Goal: Task Accomplishment & Management: Use online tool/utility

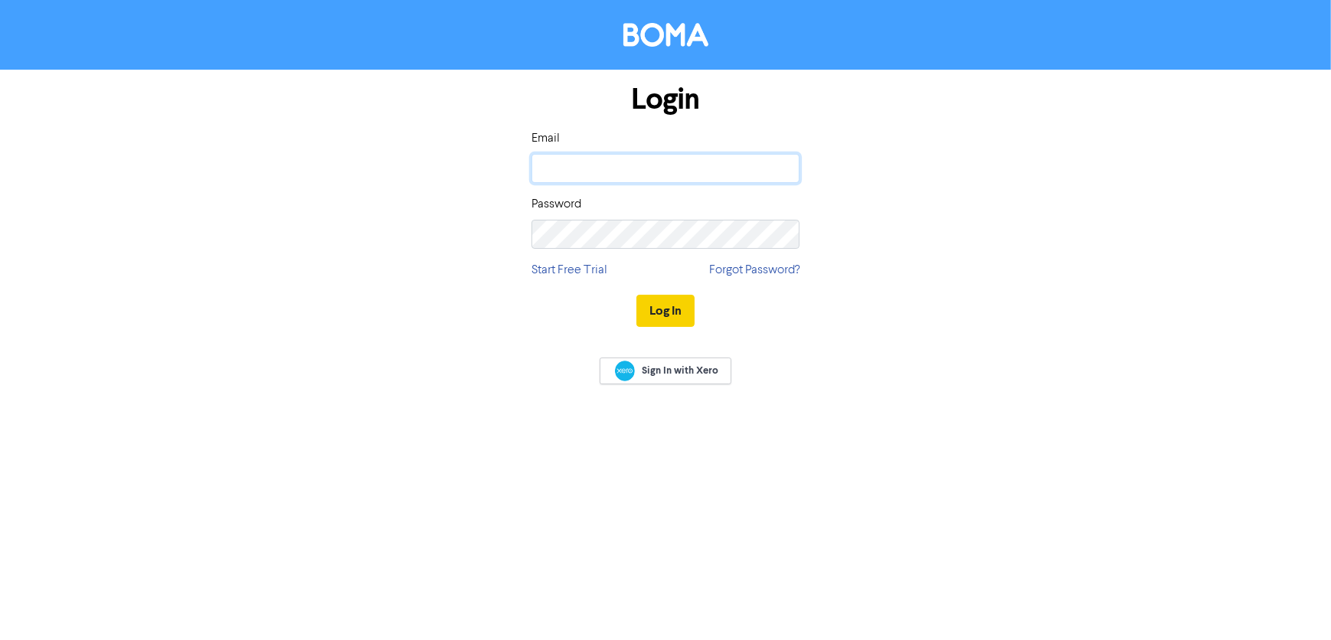
type input "[PERSON_NAME][EMAIL_ADDRESS][PERSON_NAME][DOMAIN_NAME]"
click at [664, 313] on button "Log In" at bounding box center [665, 311] width 58 height 32
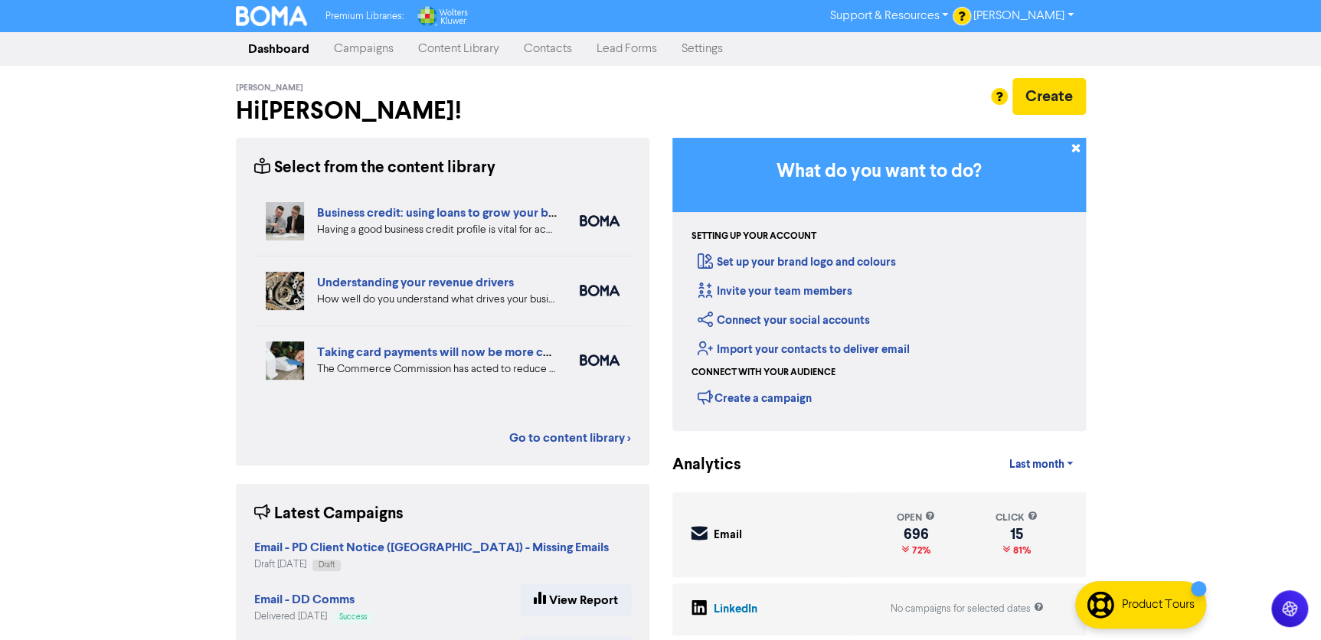
click at [339, 52] on link "Campaigns" at bounding box center [364, 49] width 84 height 31
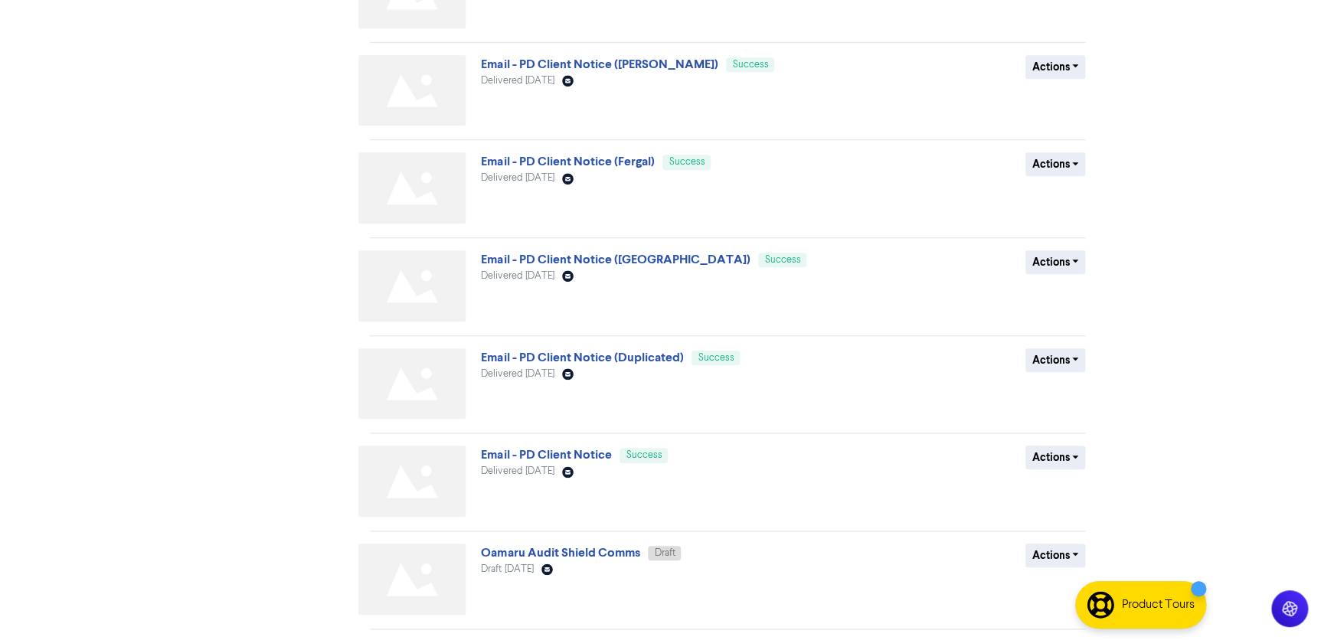
scroll to position [503, 0]
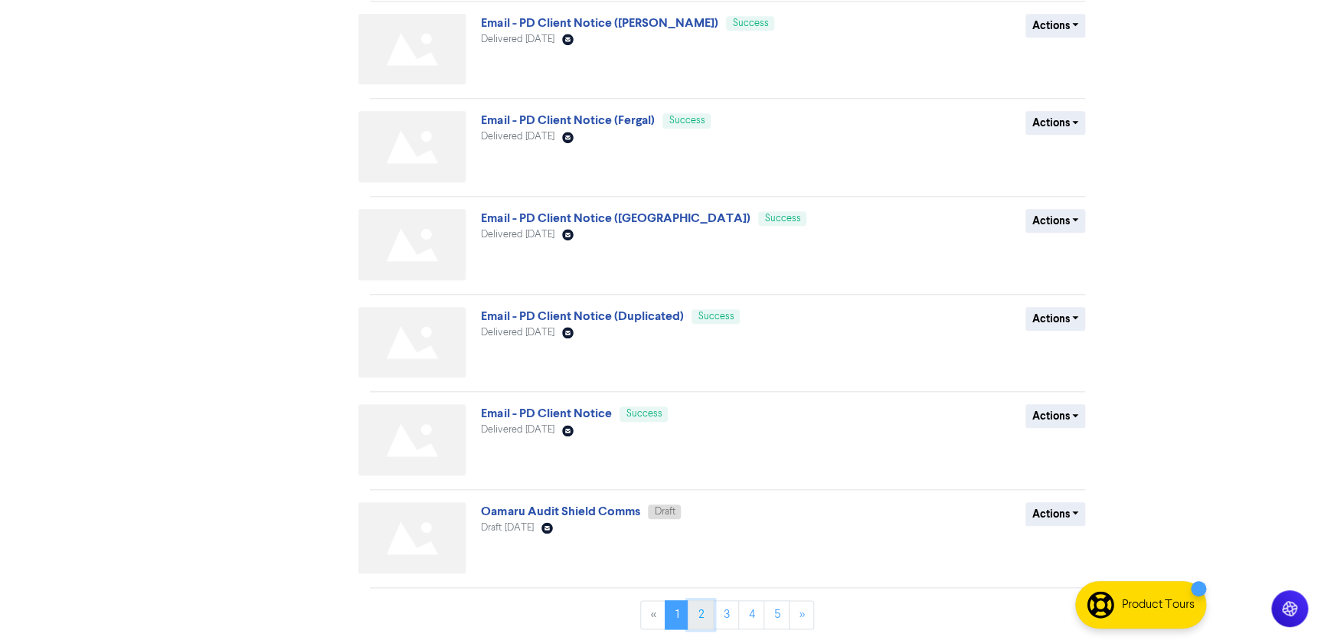
click at [697, 610] on link "2" at bounding box center [701, 614] width 26 height 29
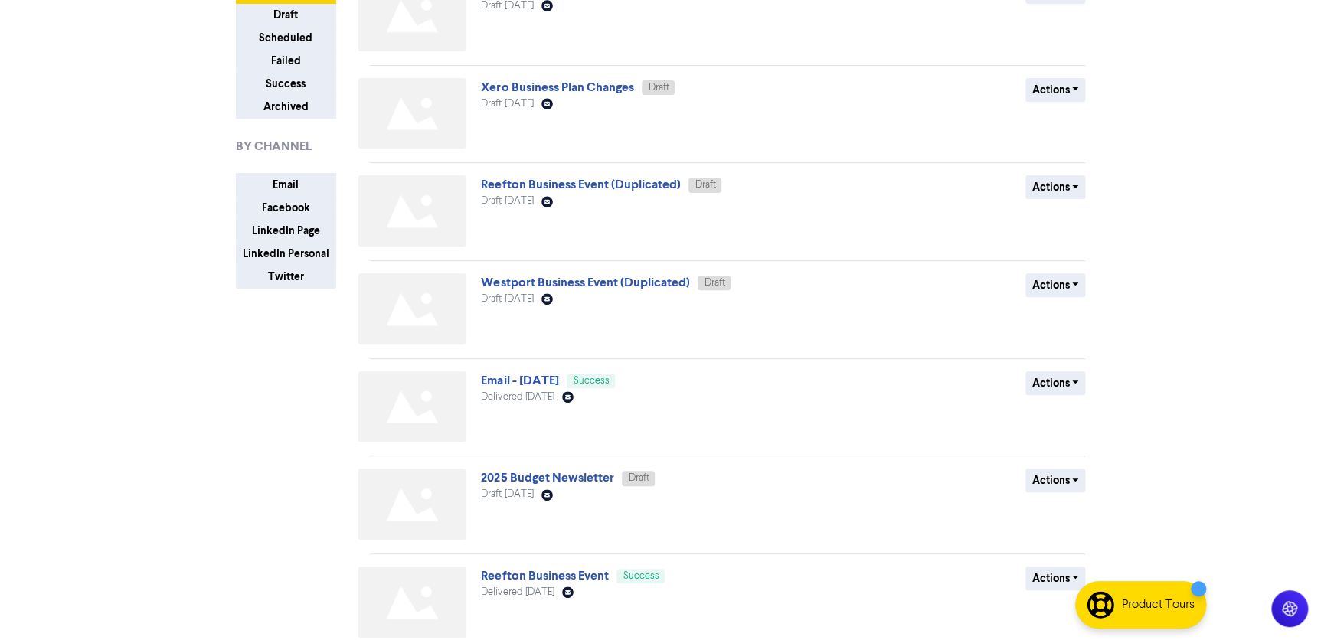
scroll to position [0, 0]
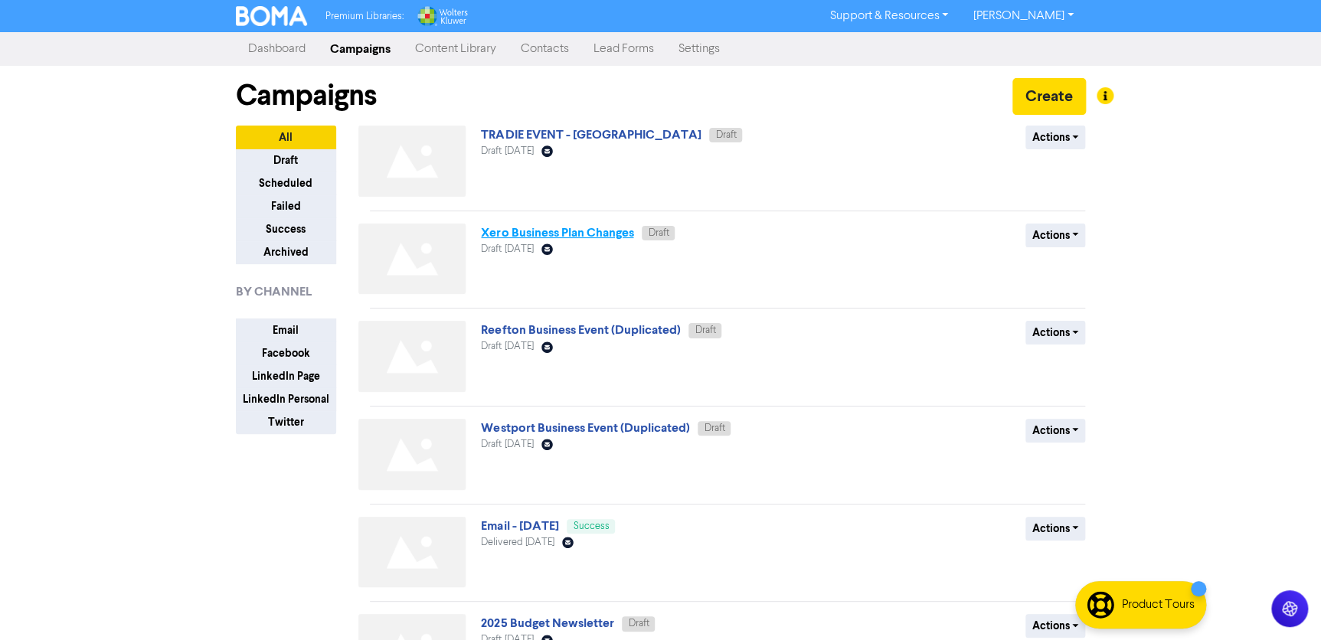
click at [603, 236] on link "Xero Business Plan Changes" at bounding box center [557, 232] width 152 height 15
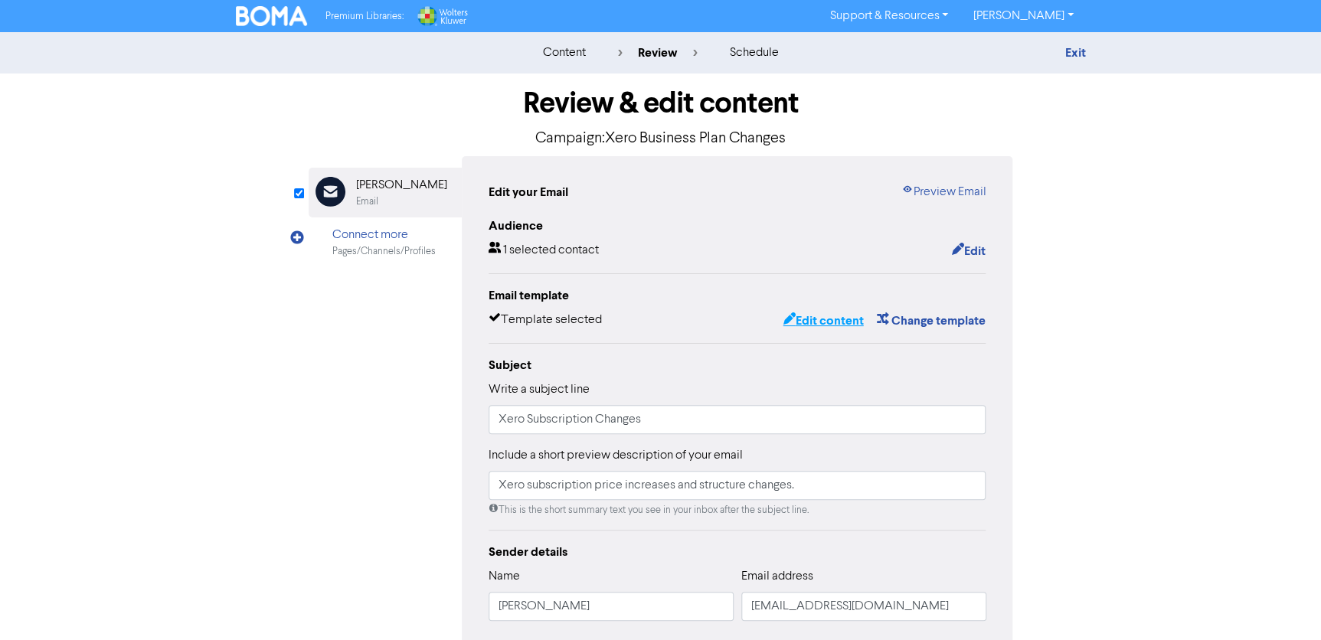
click at [826, 320] on button "Edit content" at bounding box center [823, 321] width 82 height 20
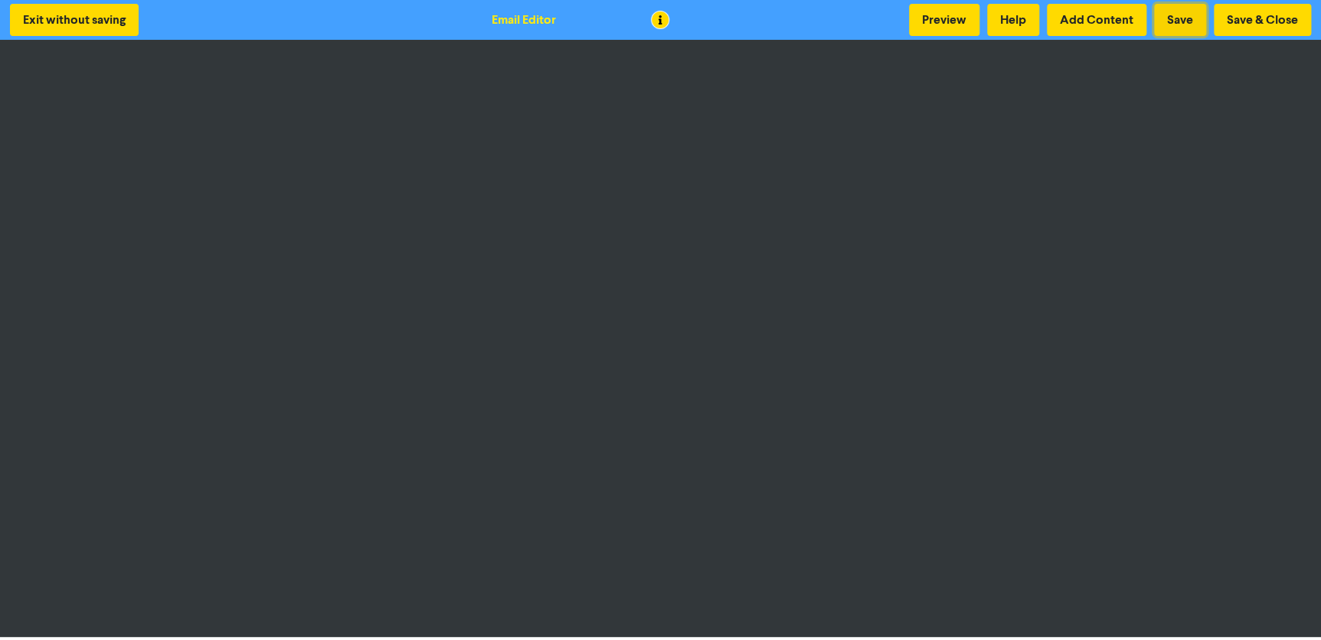
click at [1193, 22] on button "Save" at bounding box center [1180, 20] width 52 height 32
click at [1257, 24] on button "Save & Close" at bounding box center [1262, 20] width 97 height 32
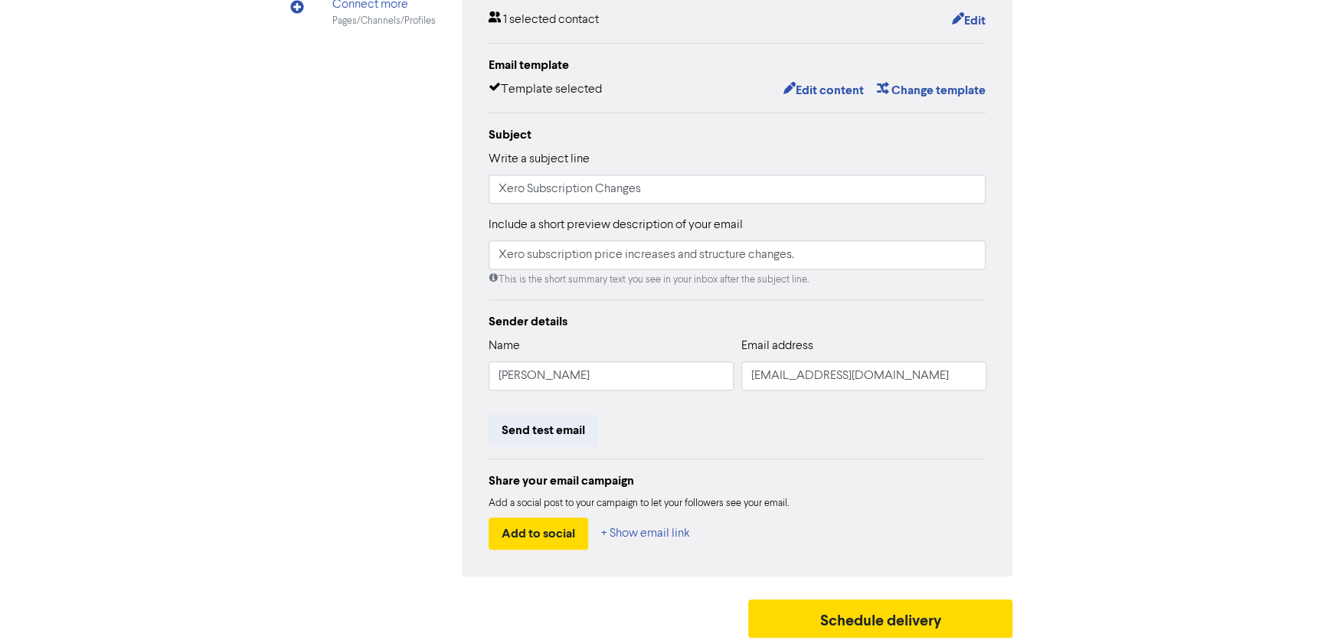
scroll to position [234, 0]
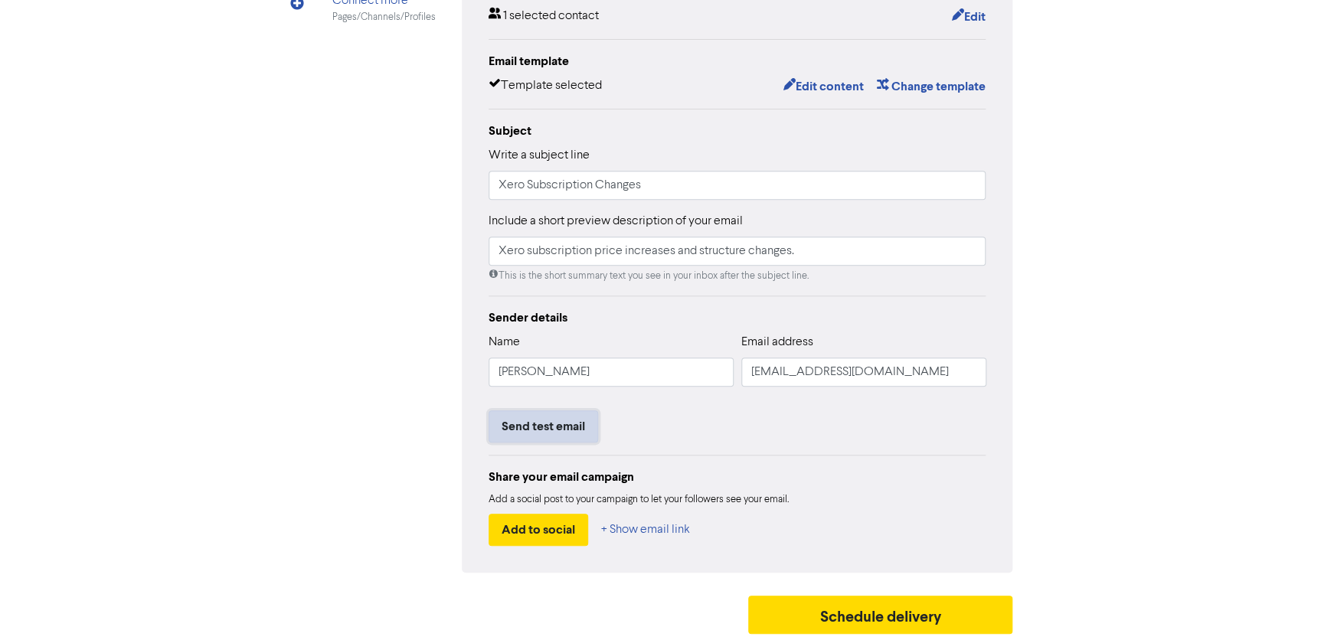
click at [567, 430] on button "Send test email" at bounding box center [544, 426] width 110 height 32
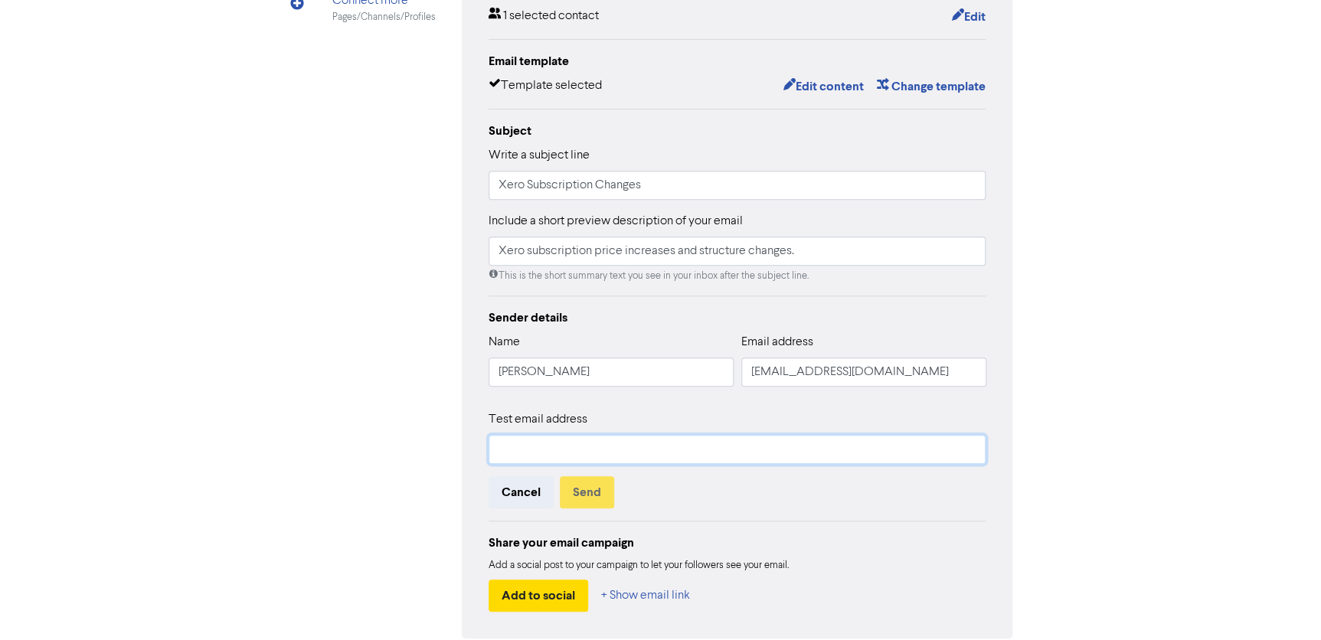
click at [592, 455] on input "text" at bounding box center [738, 449] width 498 height 29
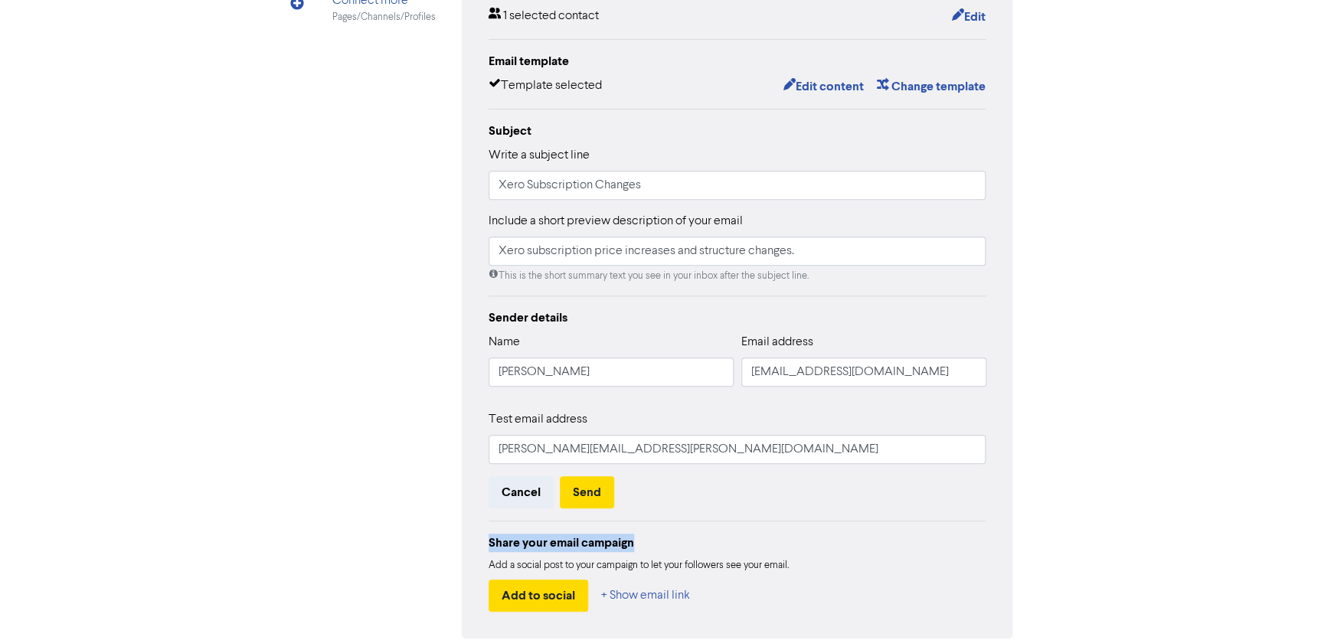
click at [690, 521] on div "Share your email campaign Add a social post to your campaign to let your follow…" at bounding box center [738, 566] width 498 height 91
drag, startPoint x: 690, startPoint y: 520, endPoint x: 668, endPoint y: 449, distance: 74.6
click at [668, 449] on input "[PERSON_NAME][EMAIL_ADDRESS][PERSON_NAME][DOMAIN_NAME]" at bounding box center [738, 449] width 498 height 29
click at [688, 460] on input "[PERSON_NAME][EMAIL_ADDRESS][PERSON_NAME][DOMAIN_NAME]" at bounding box center [738, 449] width 498 height 29
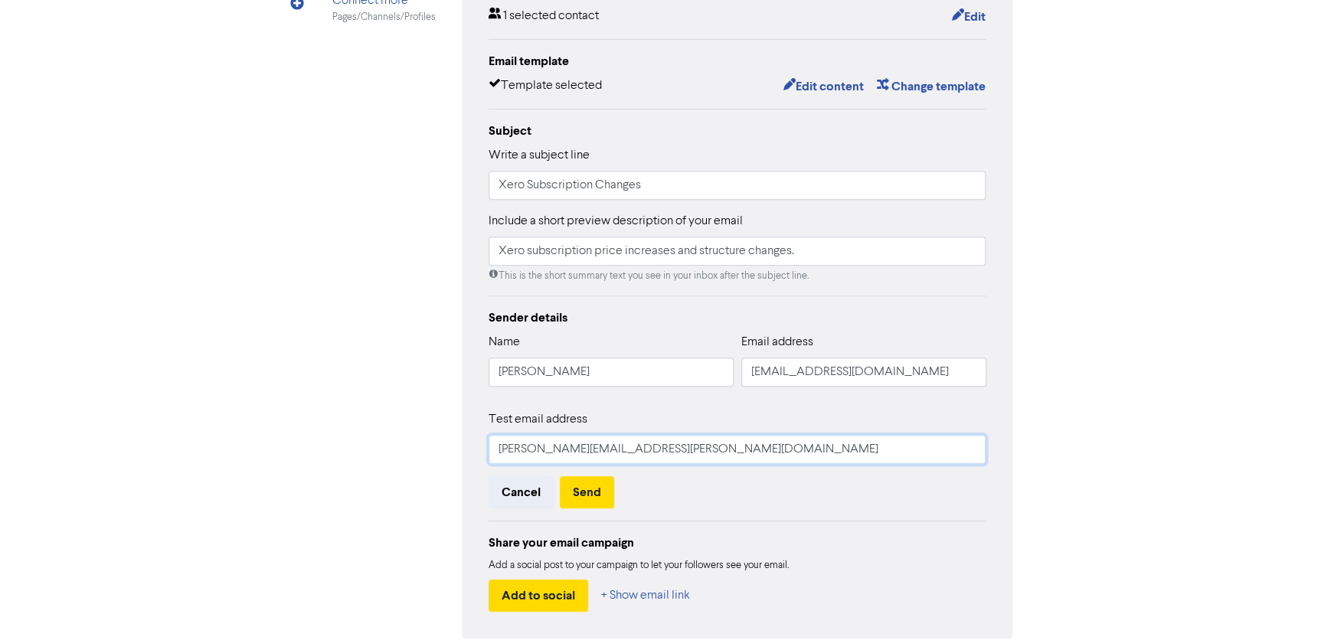
click at [675, 449] on input "[PERSON_NAME][EMAIL_ADDRESS][PERSON_NAME][DOMAIN_NAME]" at bounding box center [738, 449] width 498 height 29
type input "[PERSON_NAME][EMAIL_ADDRESS][PERSON_NAME][DOMAIN_NAME]"
click at [596, 486] on button "Send" at bounding box center [587, 492] width 54 height 32
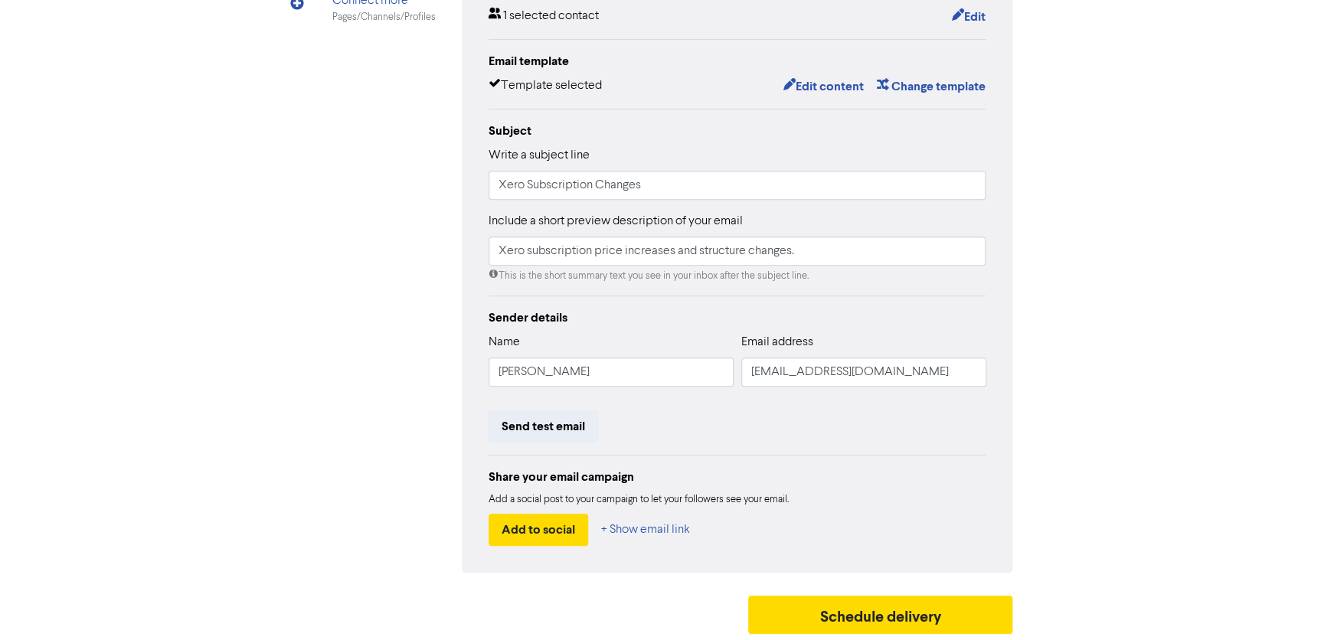
scroll to position [25, 0]
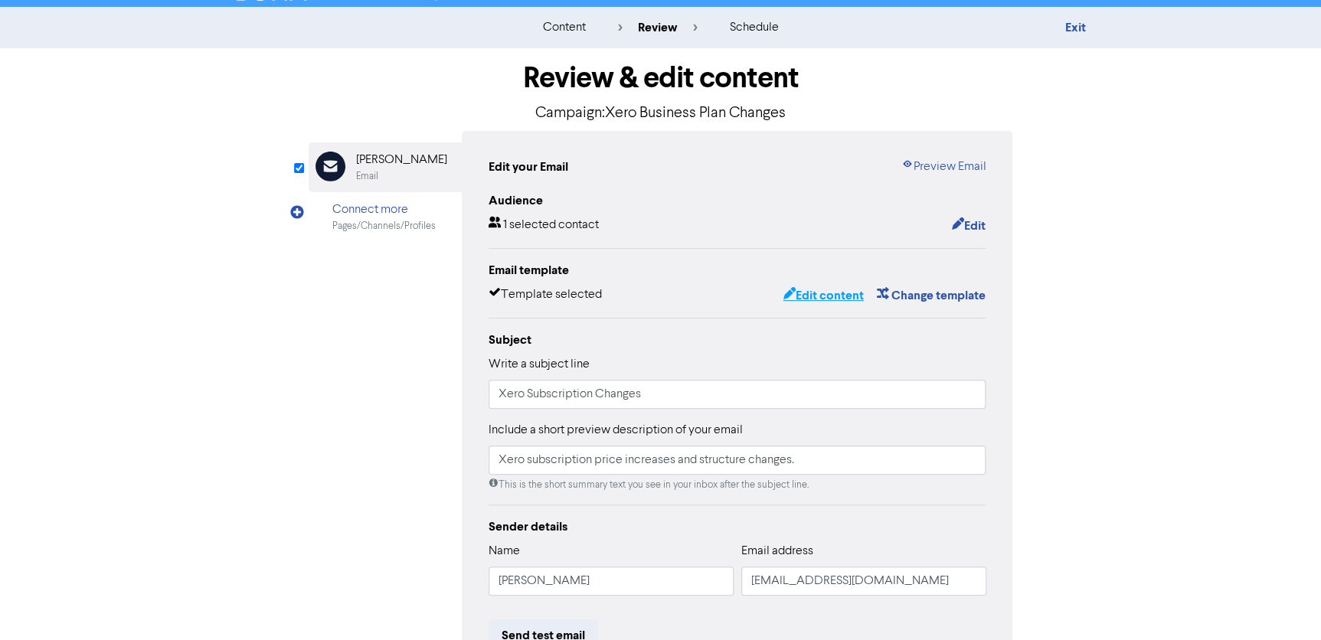
click at [826, 293] on button "Edit content" at bounding box center [823, 296] width 82 height 20
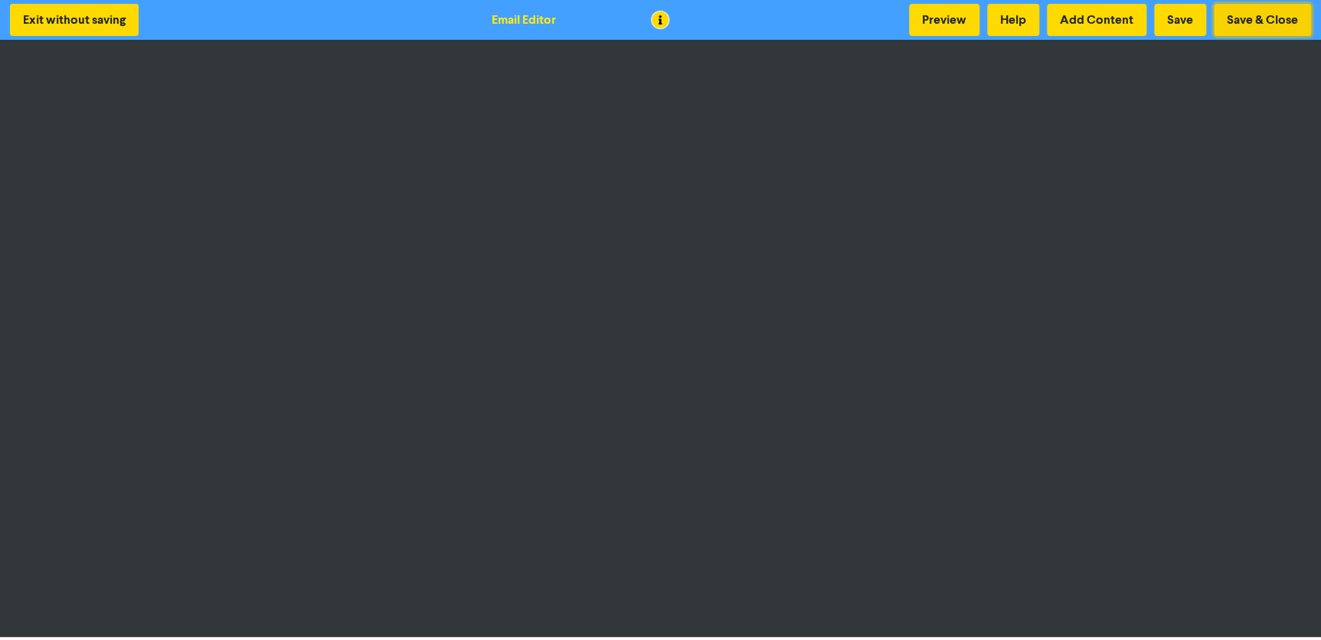
click at [1247, 15] on button "Save & Close" at bounding box center [1262, 20] width 97 height 32
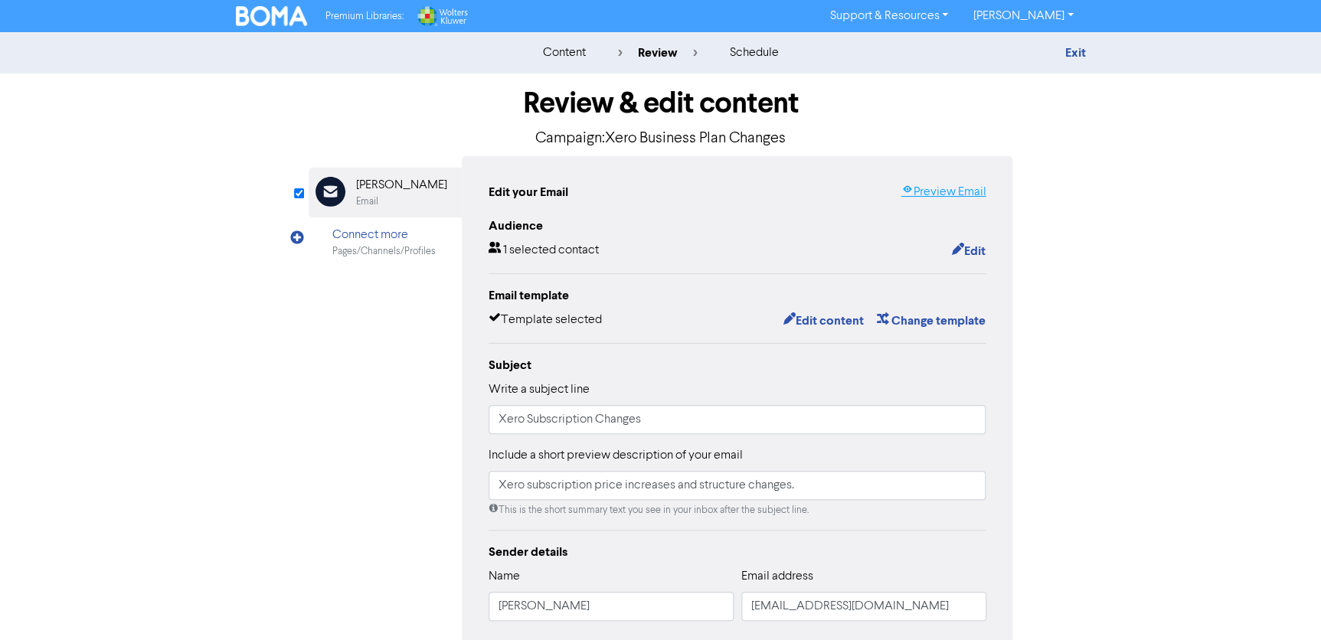
click at [961, 197] on link "Preview Email" at bounding box center [943, 192] width 85 height 18
drag, startPoint x: 600, startPoint y: 496, endPoint x: 858, endPoint y: 504, distance: 258.2
click at [858, 504] on div "Include a short preview description of your email Xero subscription price incre…" at bounding box center [738, 481] width 498 height 71
click at [862, 497] on input "Xero subscription price increases and structure changes." at bounding box center [738, 485] width 498 height 29
click at [858, 489] on input "Xero subscription price increases and structure changes." at bounding box center [738, 485] width 498 height 29
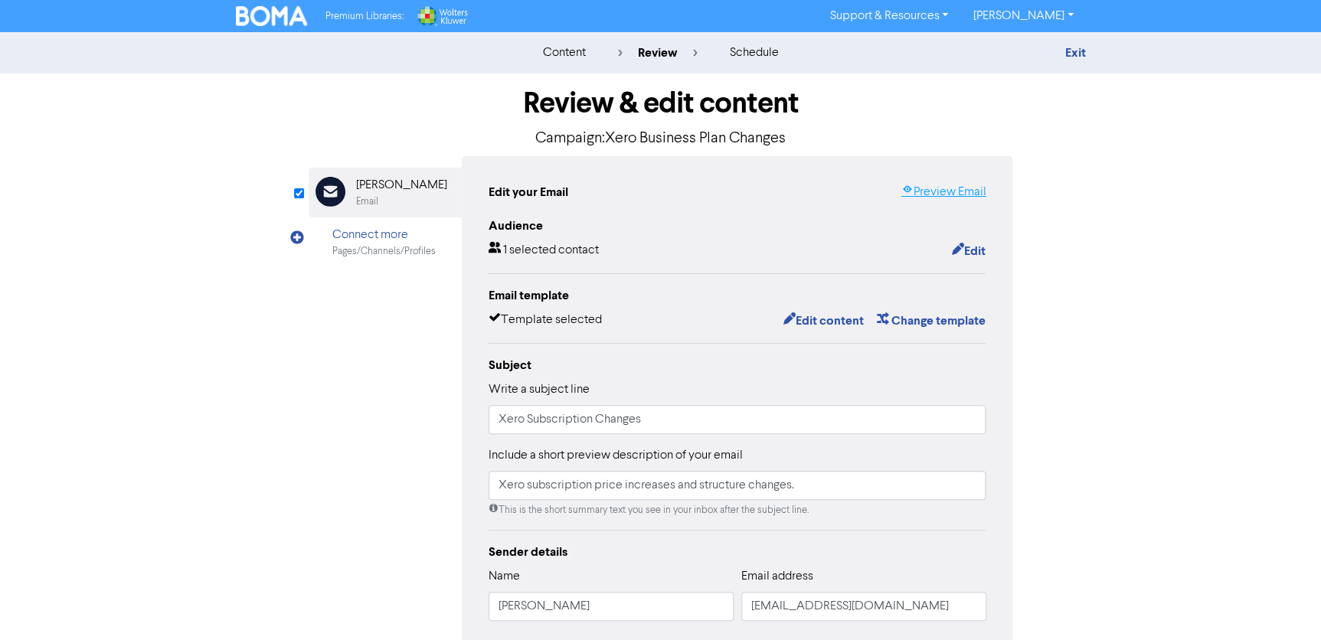
click at [924, 195] on link "Preview Email" at bounding box center [943, 192] width 85 height 18
click at [839, 317] on button "Edit content" at bounding box center [823, 321] width 82 height 20
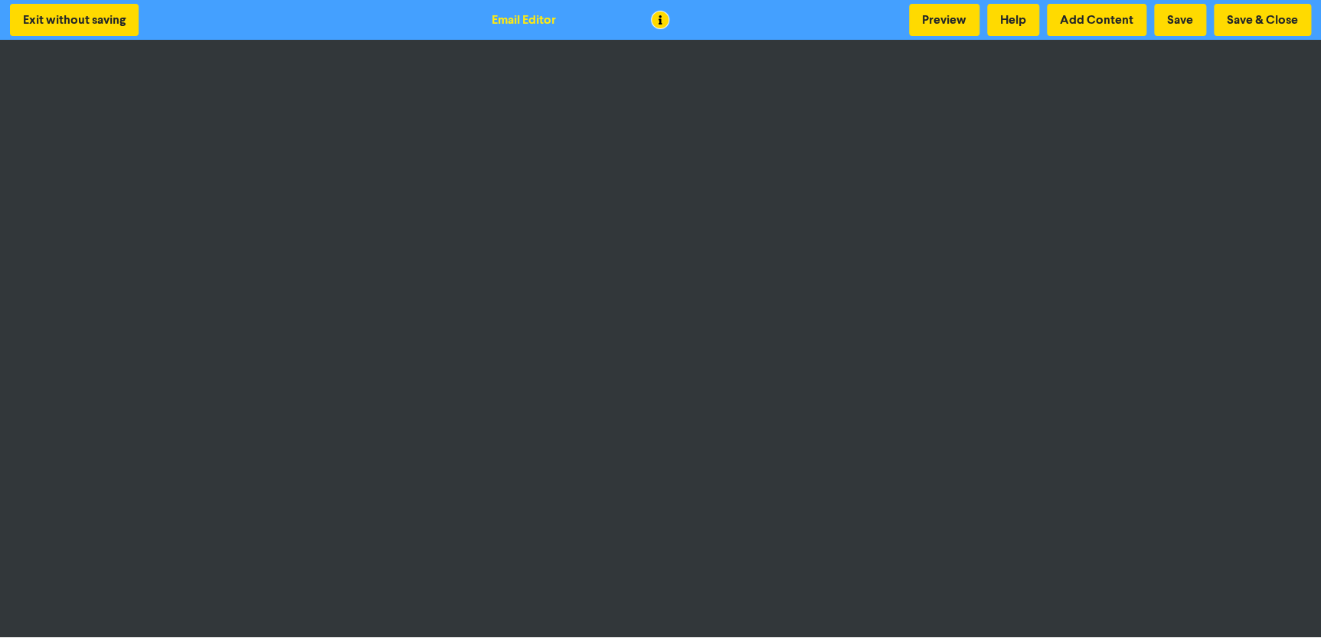
scroll to position [2, 0]
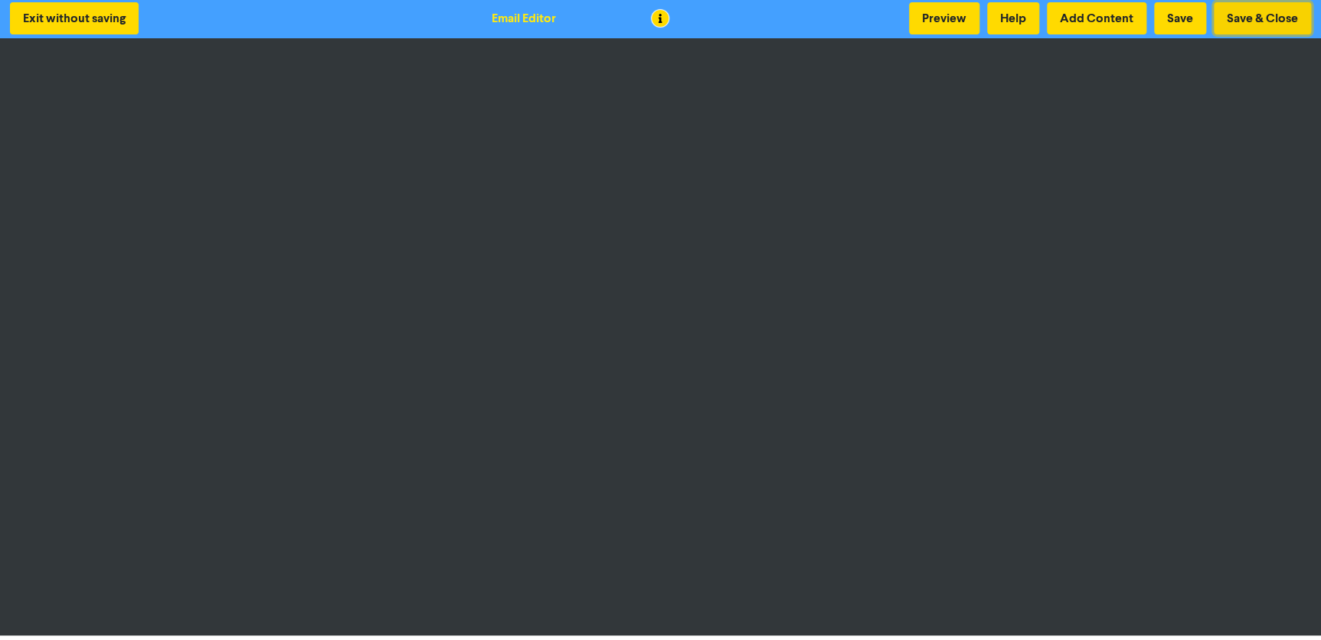
click at [1251, 25] on button "Save & Close" at bounding box center [1262, 18] width 97 height 32
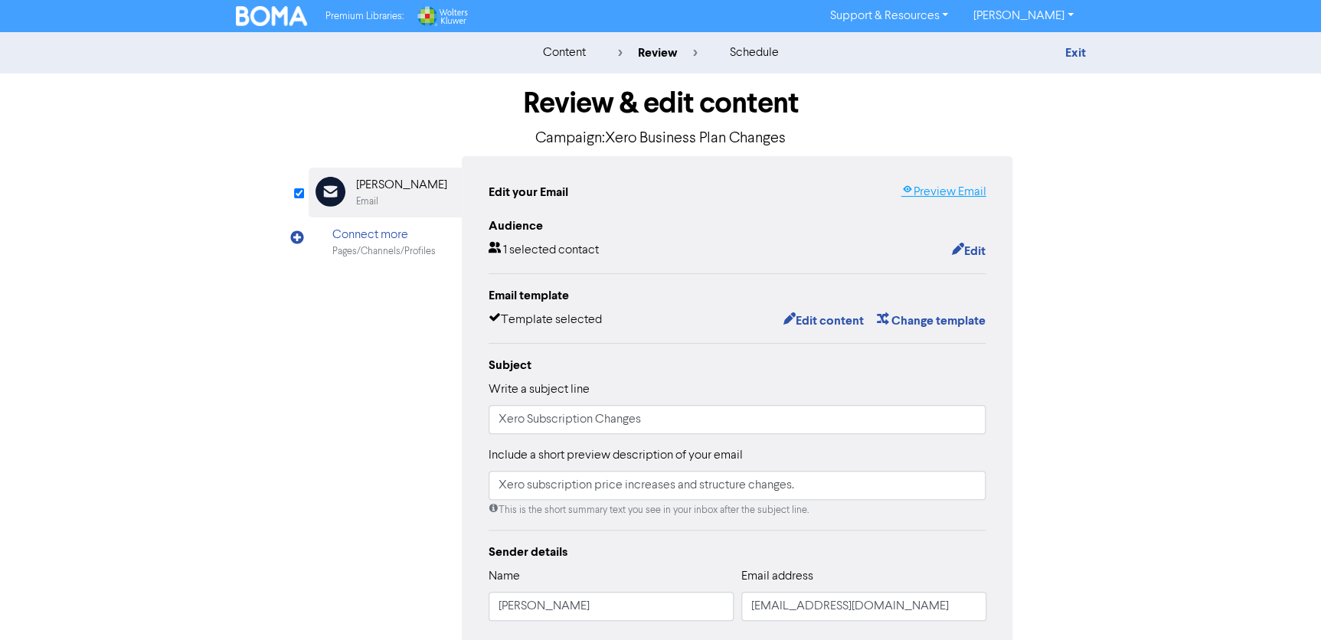
click at [955, 183] on link "Preview Email" at bounding box center [943, 192] width 85 height 18
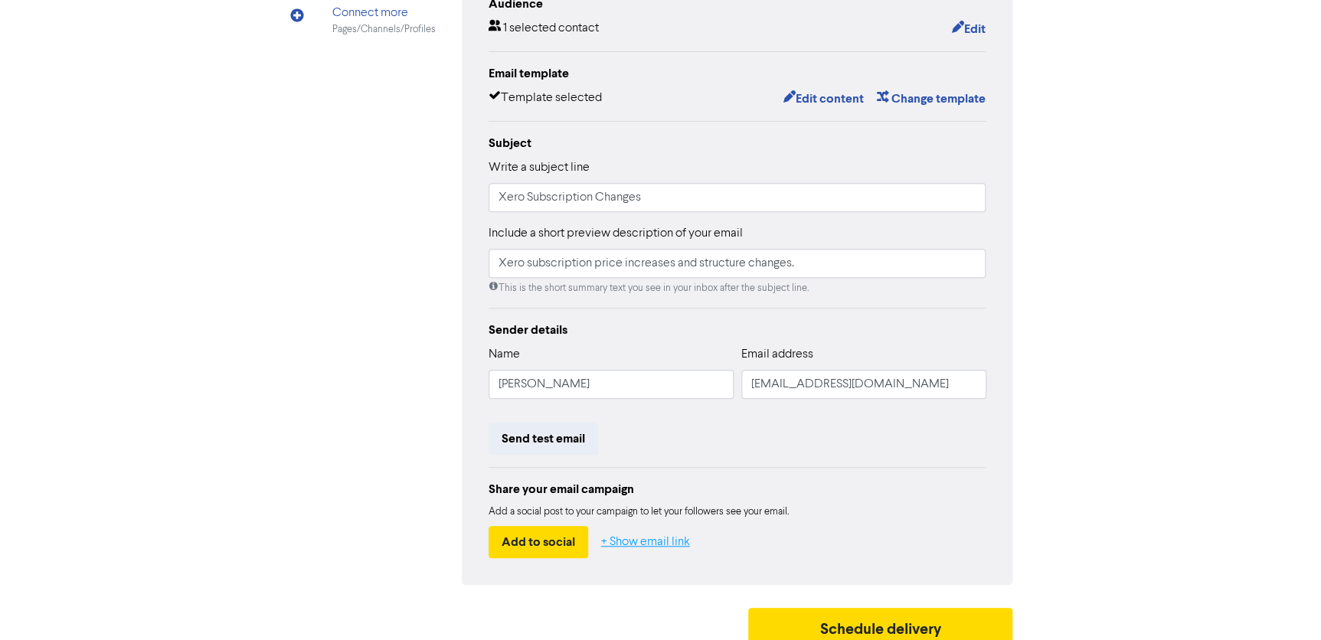
scroll to position [234, 0]
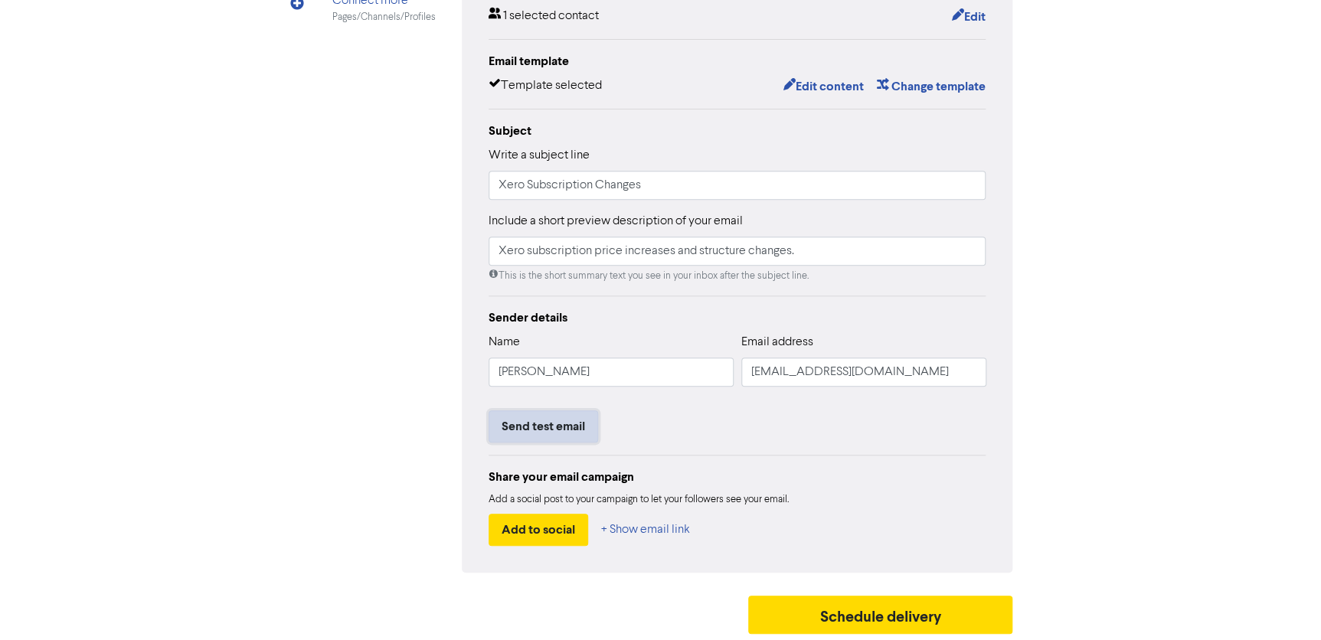
click at [528, 437] on button "Send test email" at bounding box center [544, 426] width 110 height 32
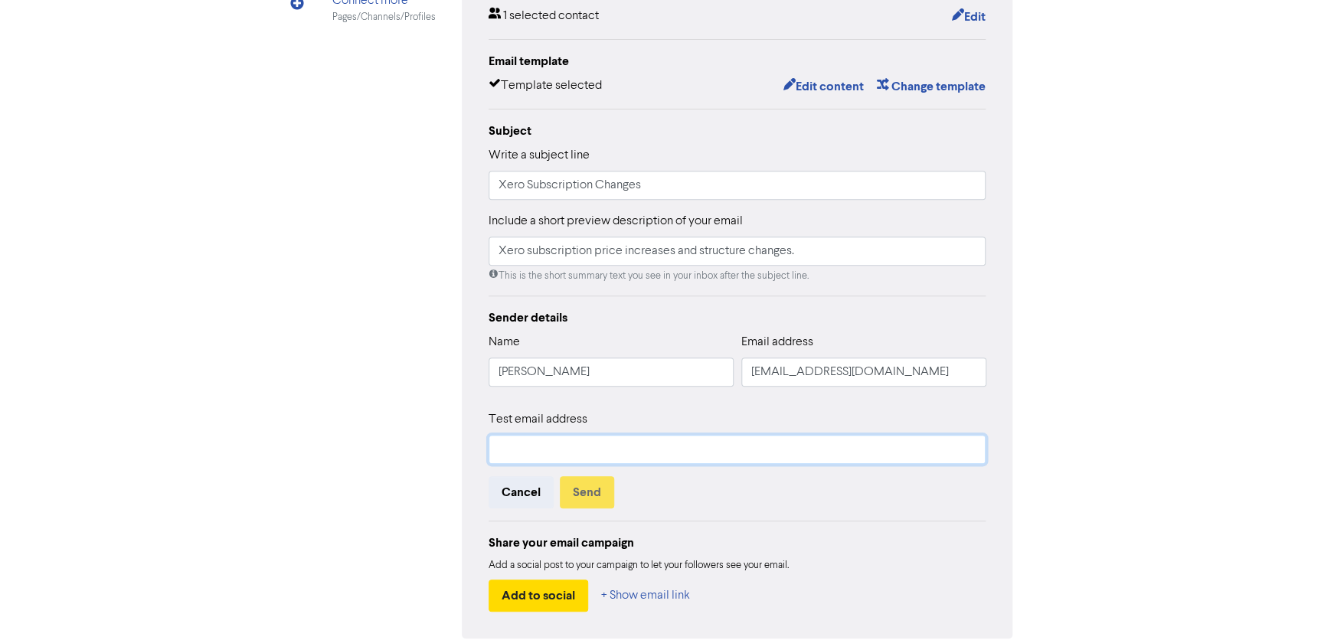
click at [538, 455] on input "text" at bounding box center [738, 449] width 498 height 29
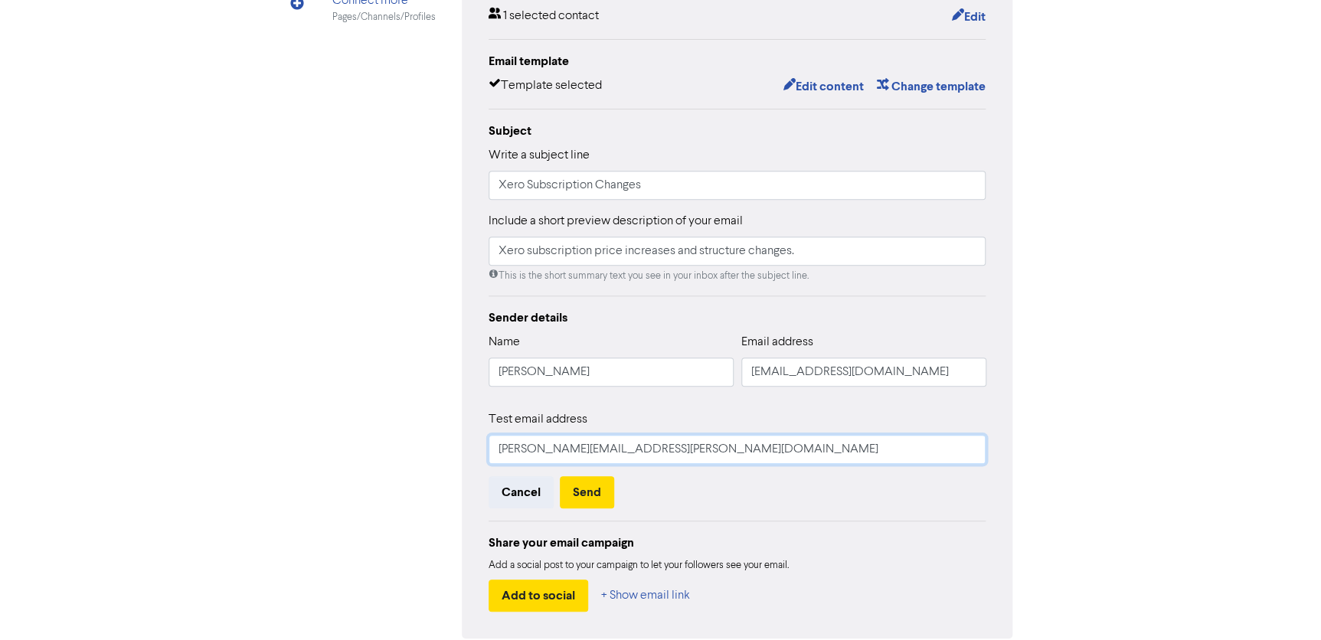
type input "[PERSON_NAME][EMAIL_ADDRESS][PERSON_NAME][DOMAIN_NAME]"
drag, startPoint x: 786, startPoint y: 371, endPoint x: 748, endPoint y: 367, distance: 37.7
click at [748, 367] on input "[EMAIL_ADDRESS][DOMAIN_NAME]" at bounding box center [863, 372] width 245 height 29
type input "[EMAIL_ADDRESS][DOMAIN_NAME]"
click at [832, 413] on div "Test email address [PERSON_NAME][EMAIL_ADDRESS][PERSON_NAME][DOMAIN_NAME]" at bounding box center [738, 437] width 498 height 54
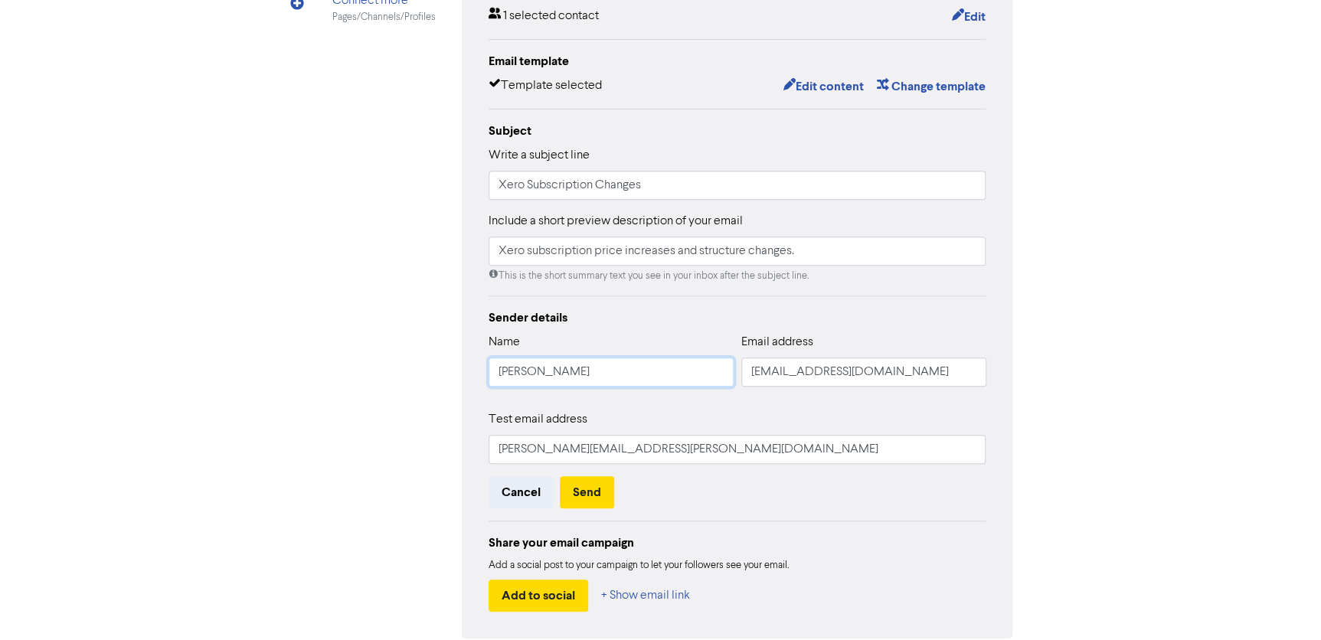
click at [605, 368] on input "[PERSON_NAME]" at bounding box center [611, 372] width 245 height 29
click at [597, 492] on button "Send" at bounding box center [587, 492] width 54 height 32
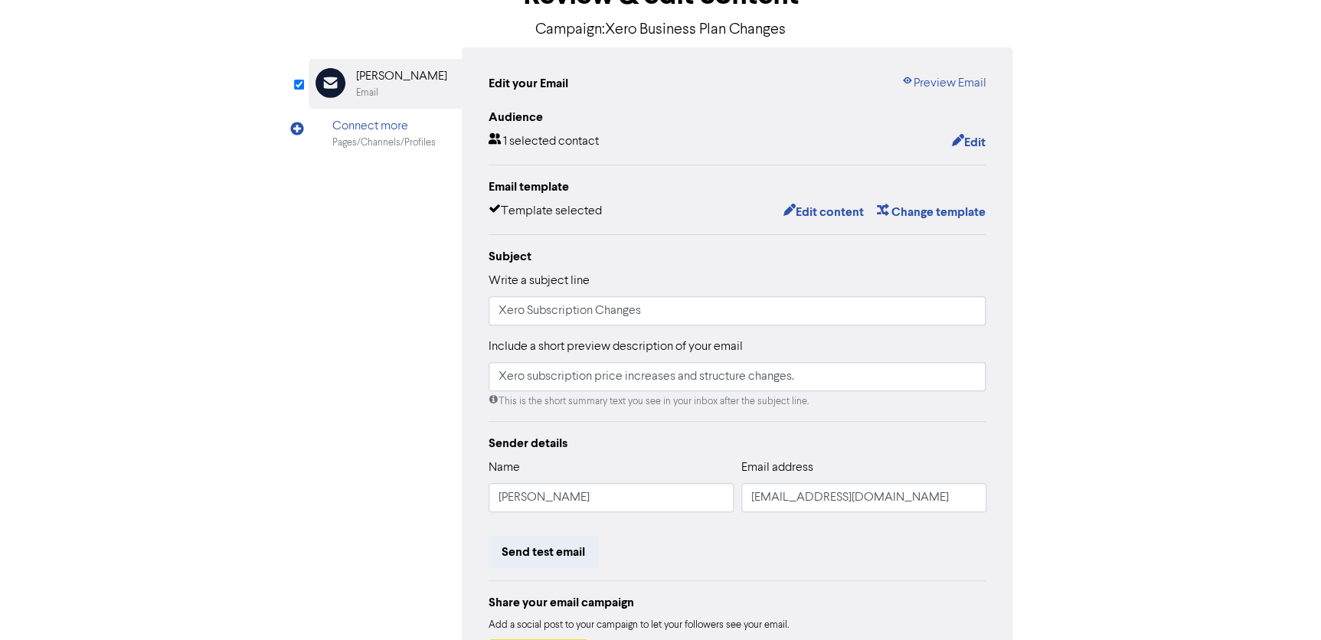
scroll to position [0, 0]
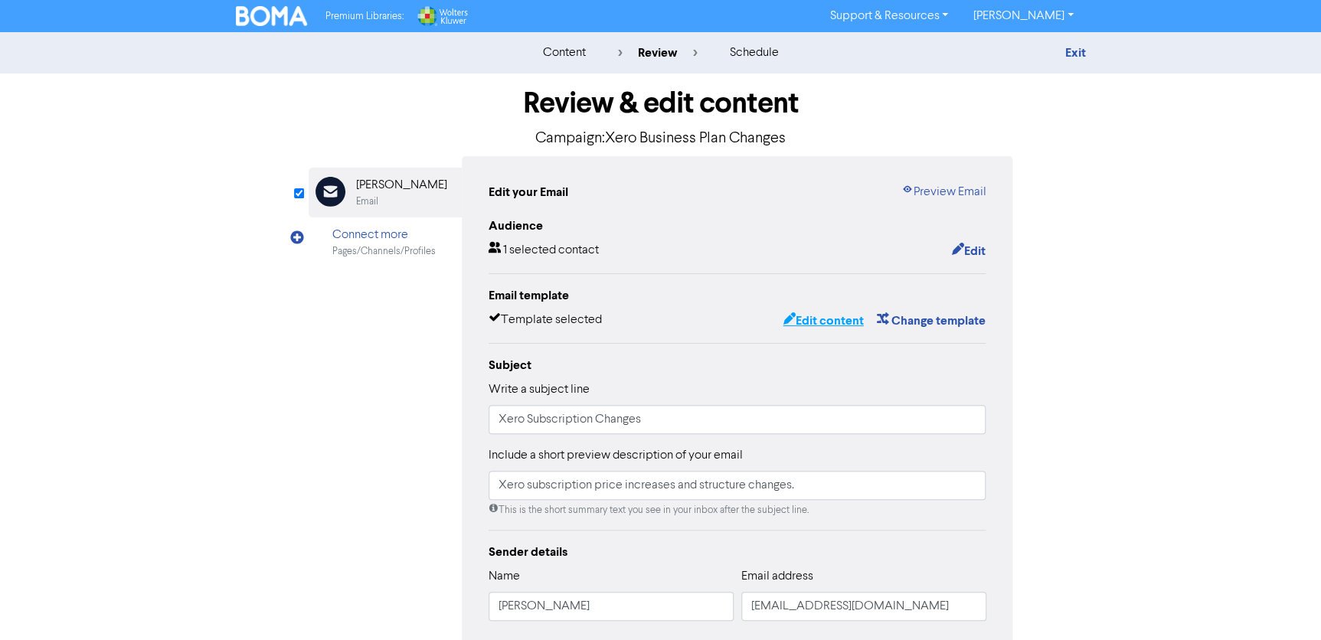
click at [839, 316] on button "Edit content" at bounding box center [823, 321] width 82 height 20
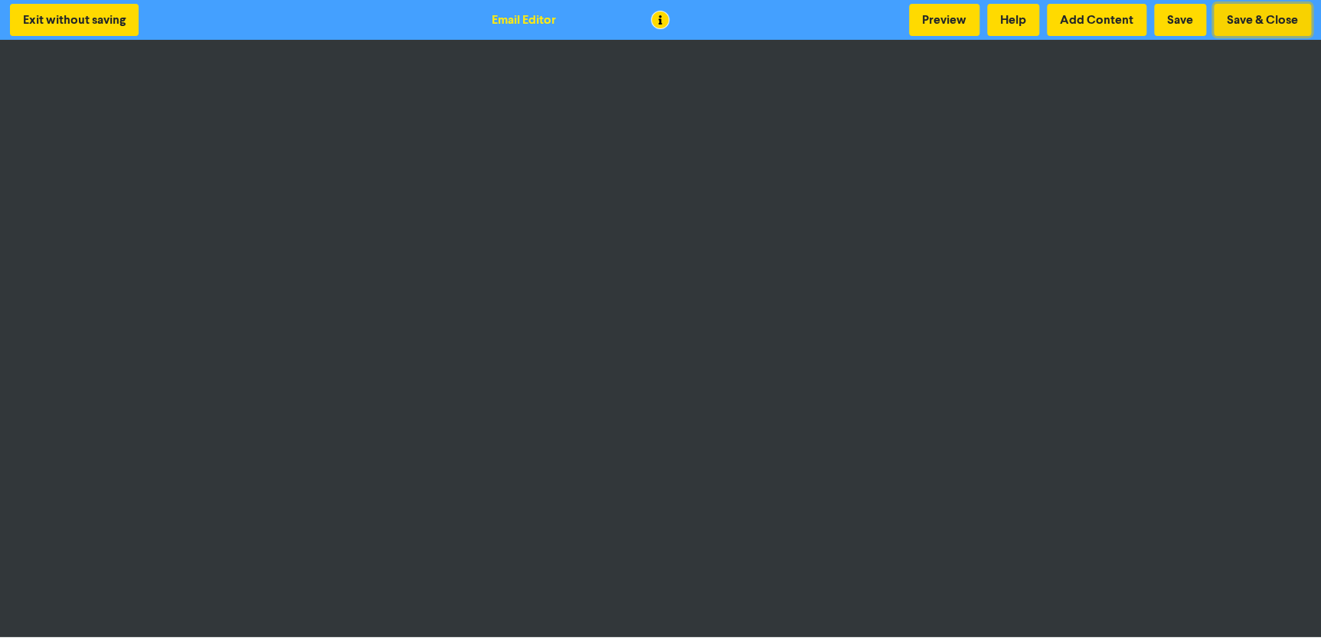
click at [1254, 12] on button "Save & Close" at bounding box center [1262, 20] width 97 height 32
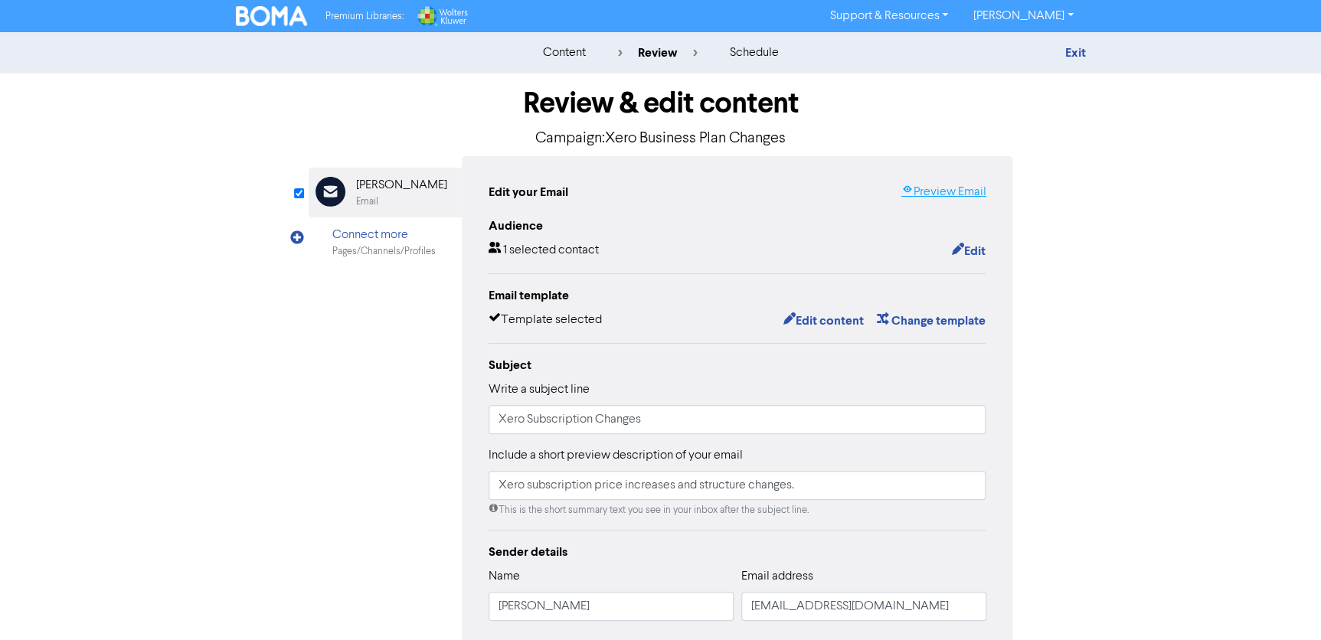
click at [924, 191] on link "Preview Email" at bounding box center [943, 192] width 85 height 18
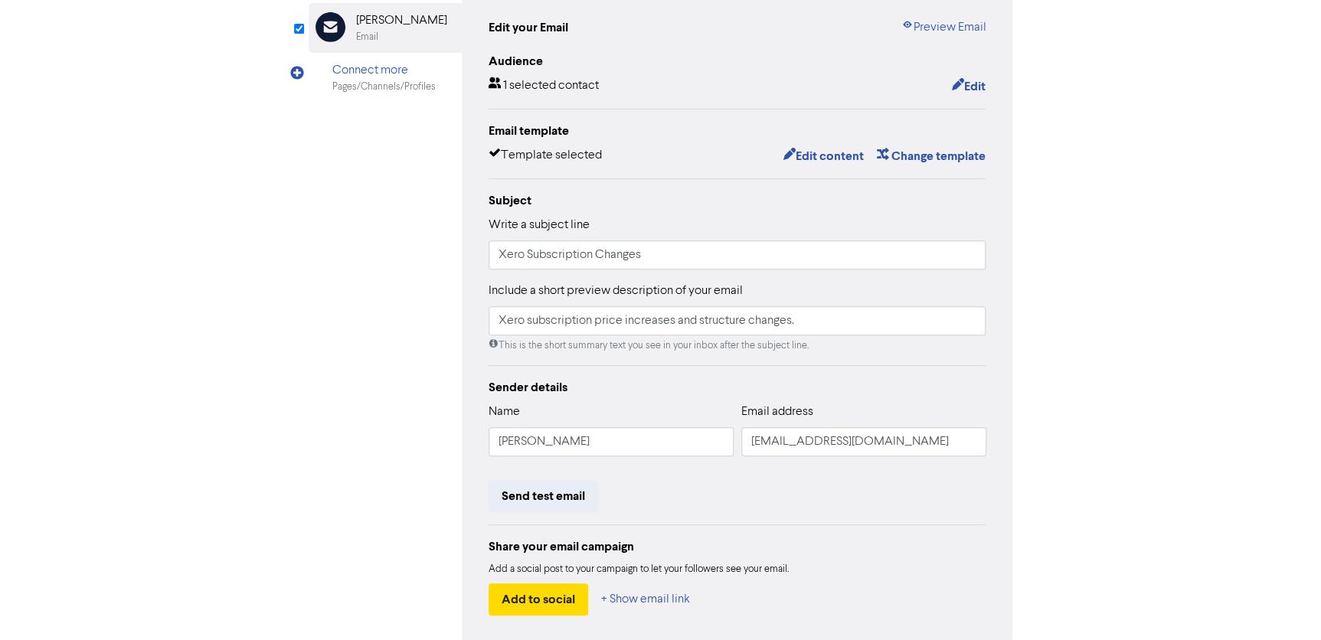
scroll to position [234, 0]
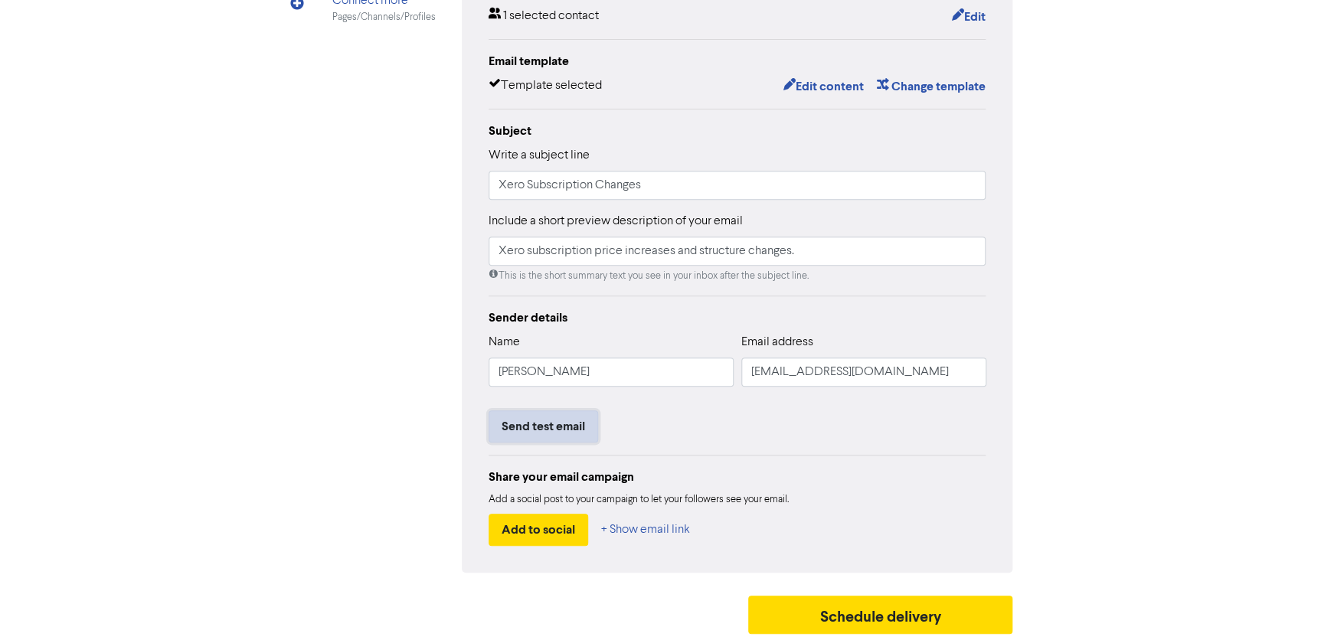
click at [550, 425] on button "Send test email" at bounding box center [544, 426] width 110 height 32
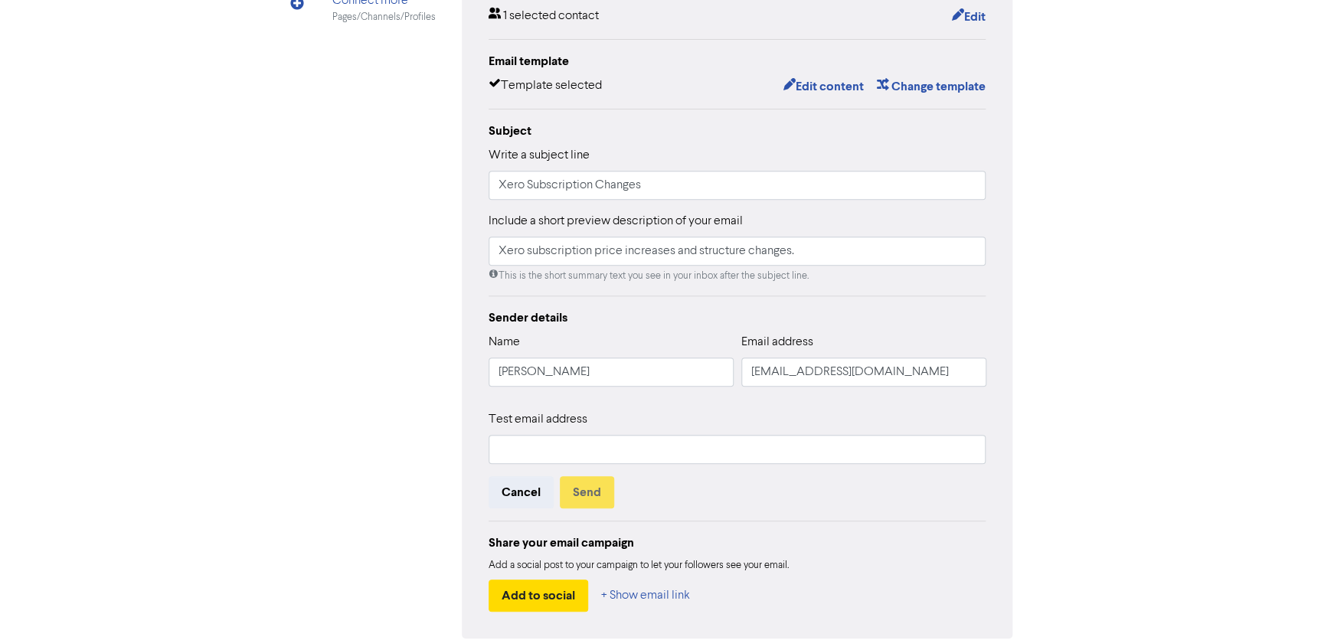
click at [574, 432] on div "Test email address" at bounding box center [738, 437] width 498 height 54
click at [571, 442] on input "text" at bounding box center [738, 449] width 498 height 29
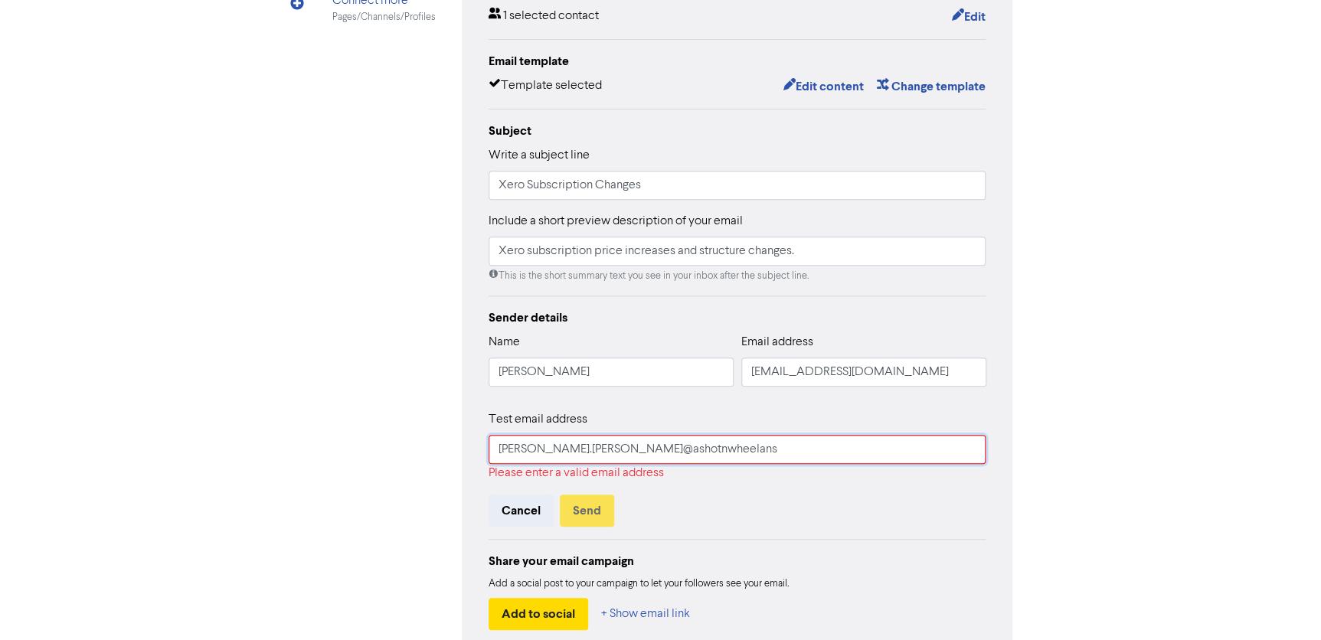
click at [616, 444] on input "[PERSON_NAME].[PERSON_NAME]@ashotnwheelans" at bounding box center [738, 449] width 498 height 29
click at [673, 448] on input "[PERSON_NAME].[PERSON_NAME]@ashtonwheelans" at bounding box center [738, 449] width 498 height 29
click at [685, 450] on input "[PERSON_NAME].[PERSON_NAME]@ashtonwheelans" at bounding box center [738, 449] width 498 height 29
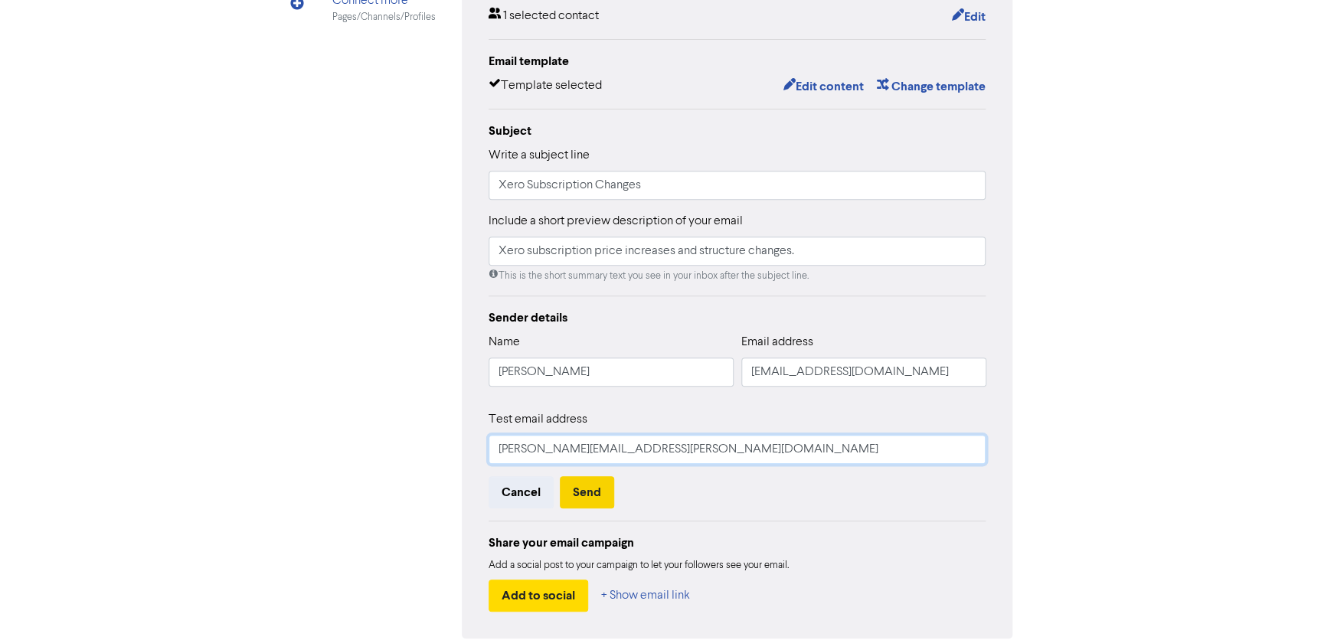
type input "[PERSON_NAME][EMAIL_ADDRESS][PERSON_NAME][DOMAIN_NAME]"
click at [595, 503] on button "Send" at bounding box center [587, 492] width 54 height 32
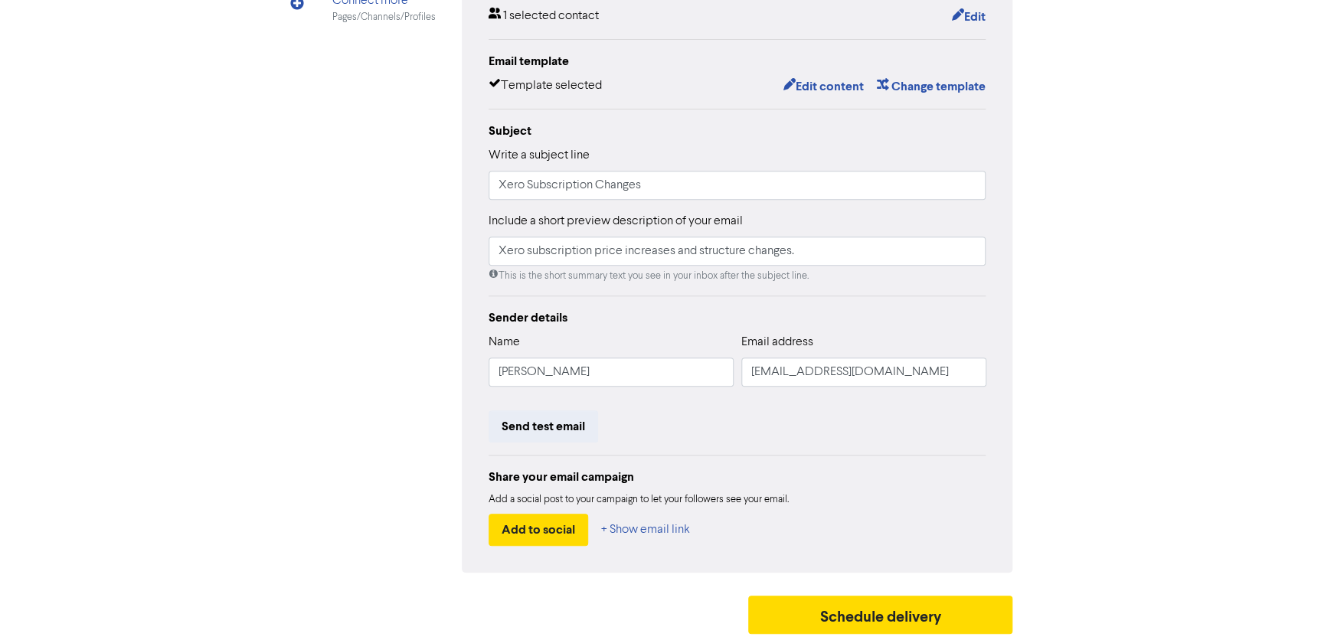
click at [255, 607] on div "Review & edit content Campaign: Xero Business Plan Changes Email Created with S…" at bounding box center [660, 240] width 873 height 803
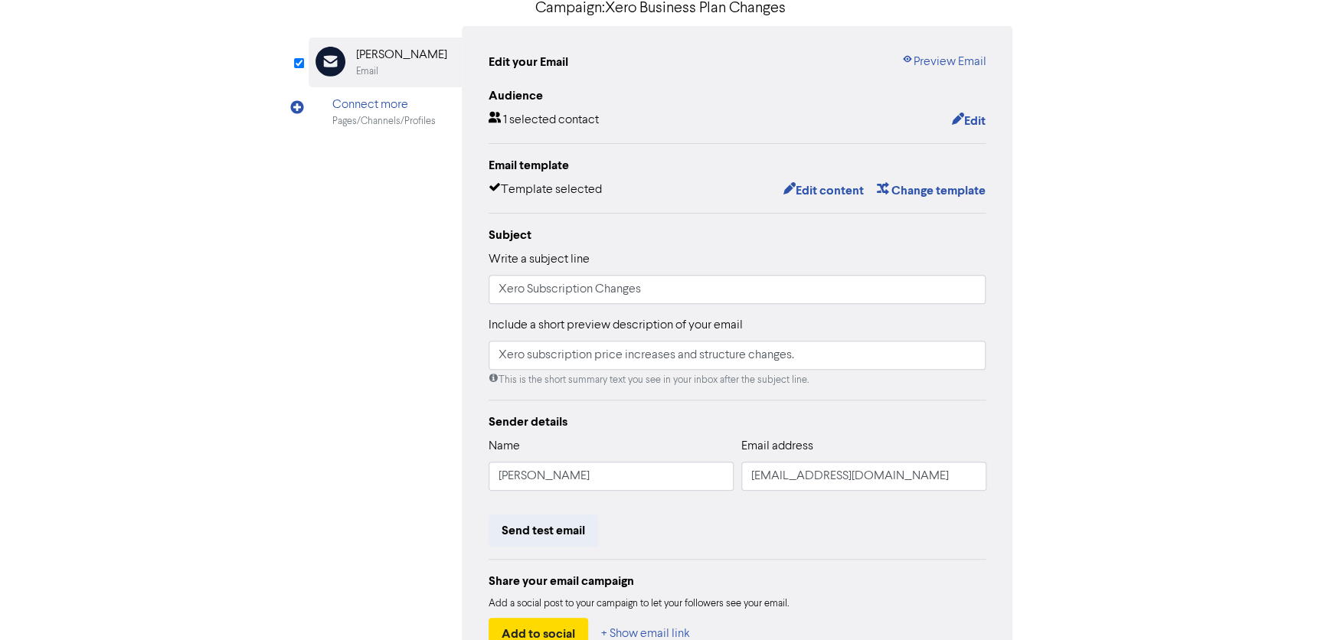
scroll to position [0, 0]
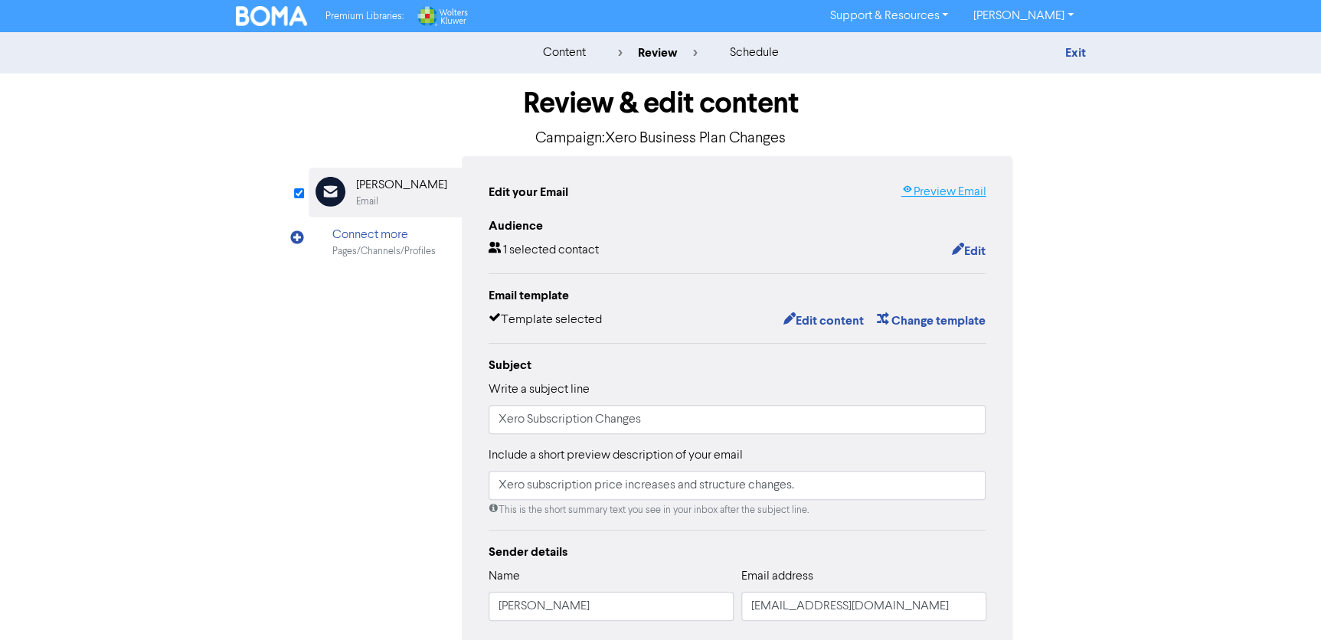
click at [944, 198] on link "Preview Email" at bounding box center [943, 192] width 85 height 18
